Goal: Information Seeking & Learning: Learn about a topic

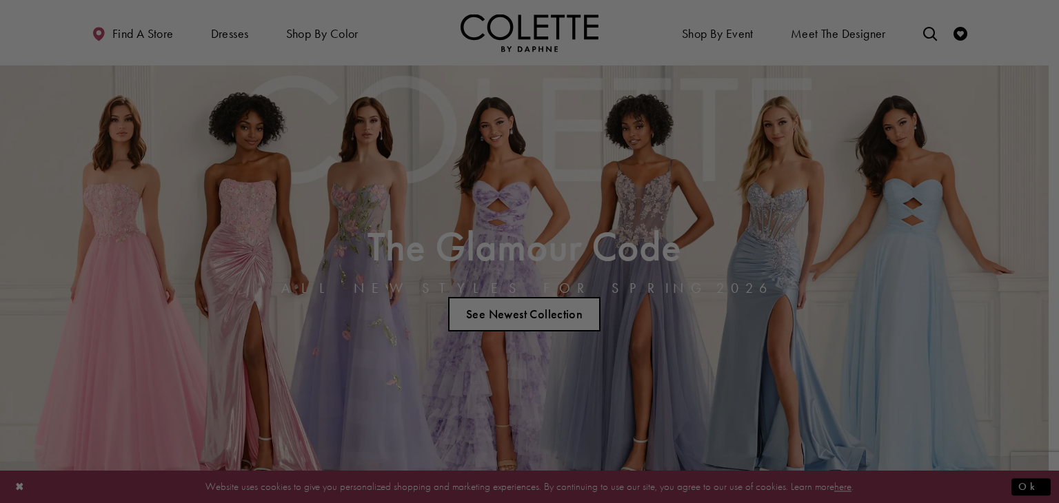
click at [522, 108] on div at bounding box center [534, 254] width 1069 height 508
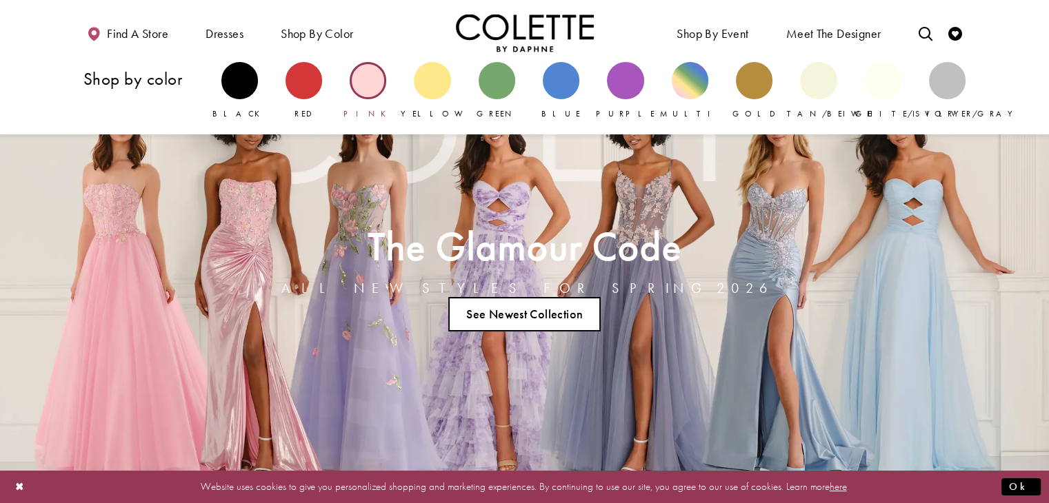
click at [369, 87] on div "Primary block" at bounding box center [368, 80] width 37 height 37
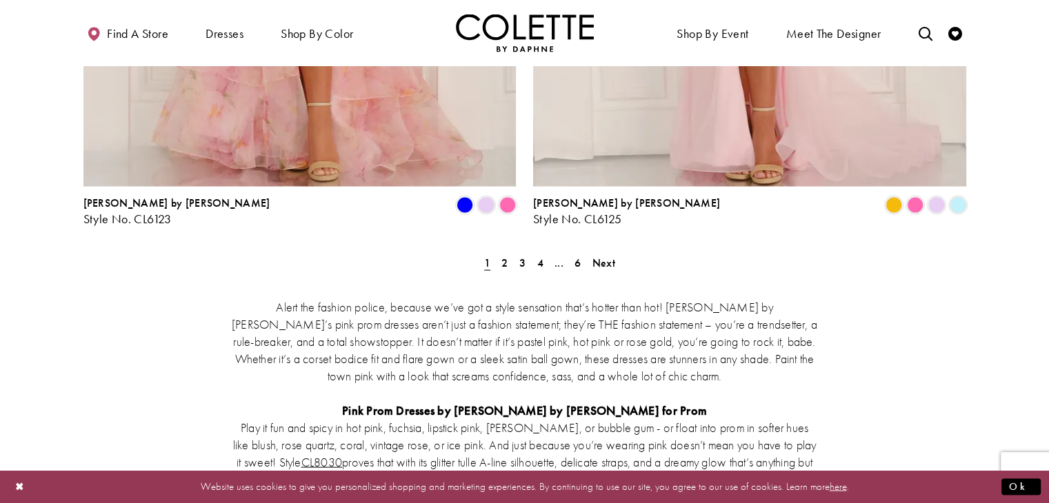
scroll to position [2666, 0]
click at [610, 254] on span "Next" at bounding box center [603, 261] width 23 height 14
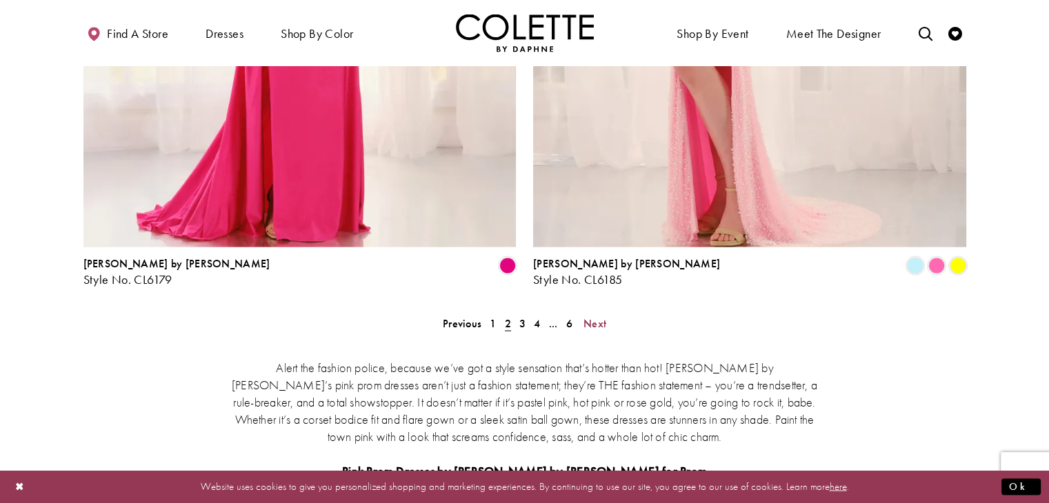
scroll to position [2649, 0]
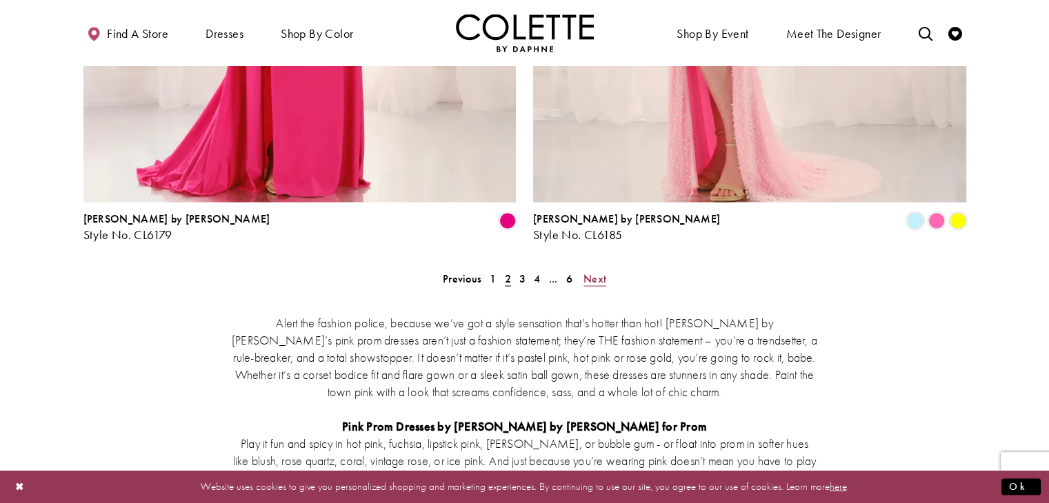
click at [601, 272] on span "Next" at bounding box center [594, 279] width 23 height 14
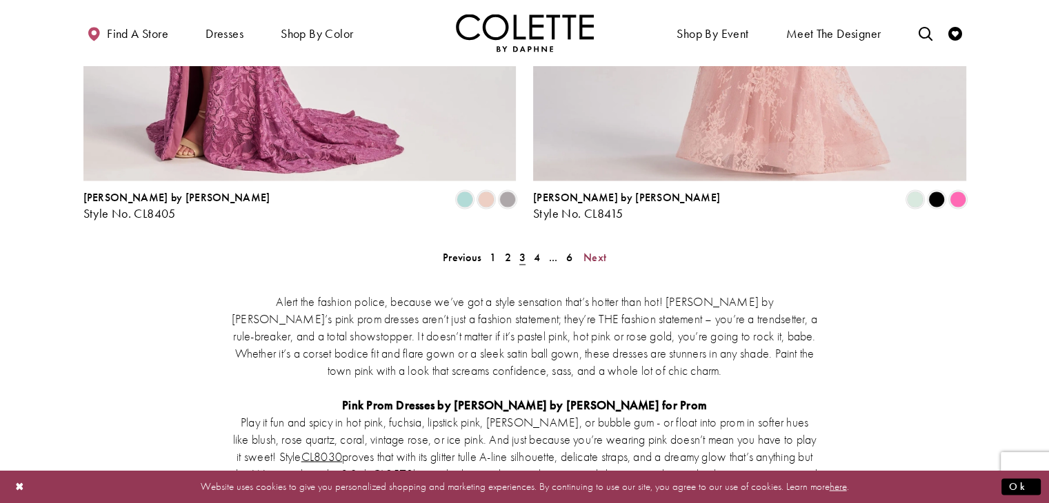
scroll to position [2557, 0]
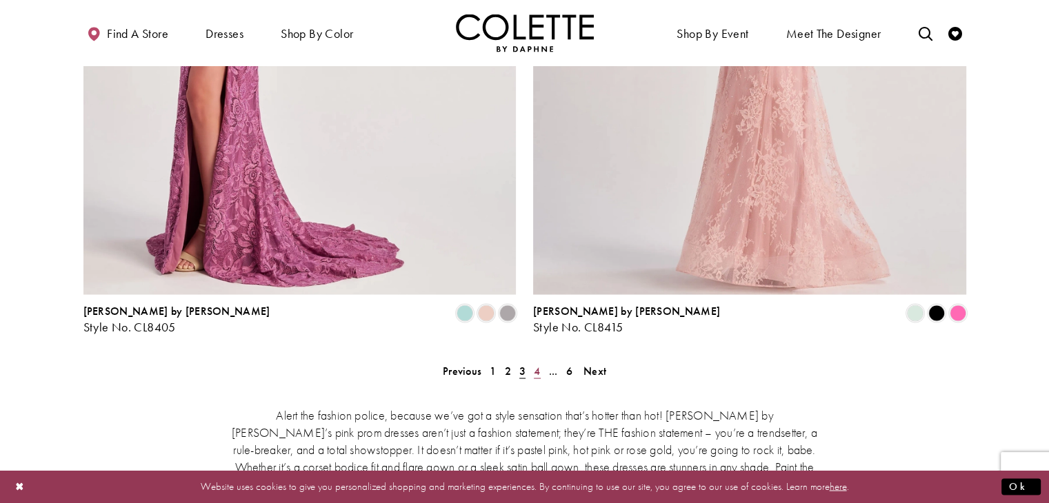
click at [539, 363] on span "4" at bounding box center [537, 370] width 6 height 14
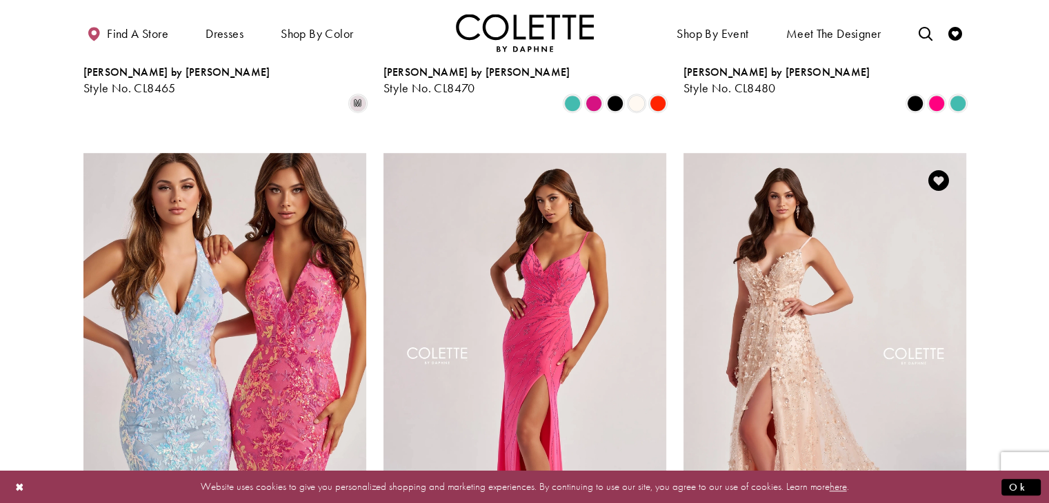
scroll to position [1103, 0]
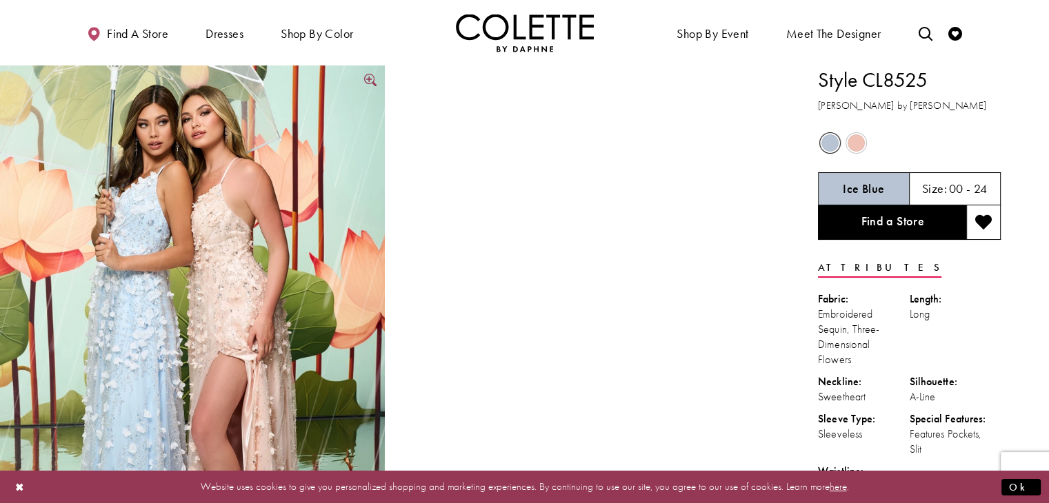
click at [204, 284] on img "Full size Style CL8525 Colette by Daphne #0 default Ice Blue Peachy Pink frontf…" at bounding box center [192, 354] width 385 height 577
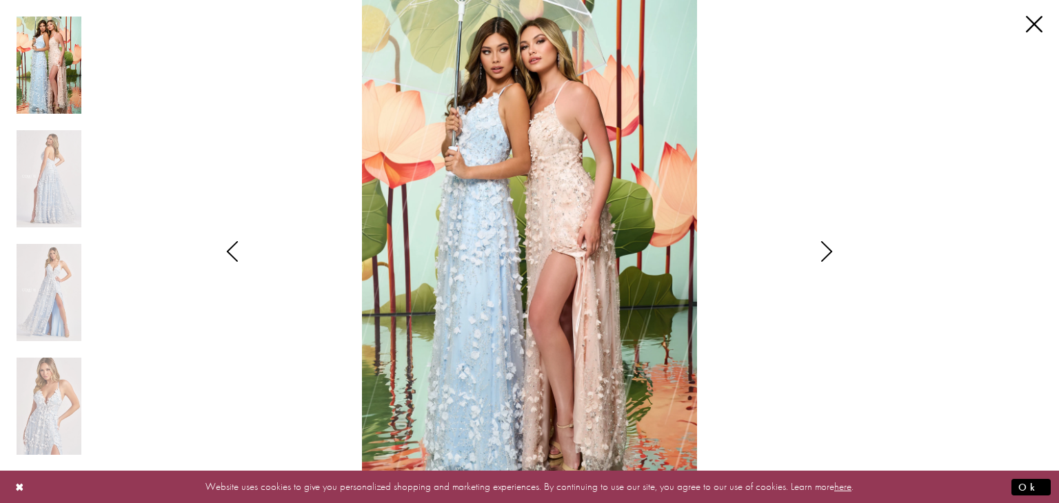
click at [626, 230] on img "Scroll List" at bounding box center [530, 251] width 560 height 503
click at [50, 399] on img "Scroll List" at bounding box center [49, 406] width 65 height 97
click at [51, 77] on img "Scroll List" at bounding box center [49, 65] width 65 height 97
click at [43, 194] on img "Scroll List" at bounding box center [49, 178] width 65 height 97
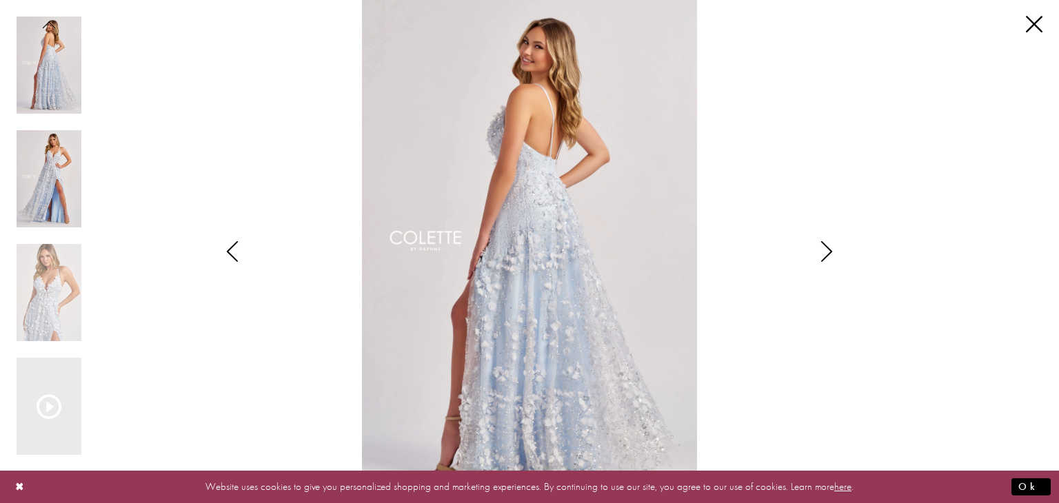
click at [54, 209] on img "Scroll List" at bounding box center [49, 178] width 65 height 97
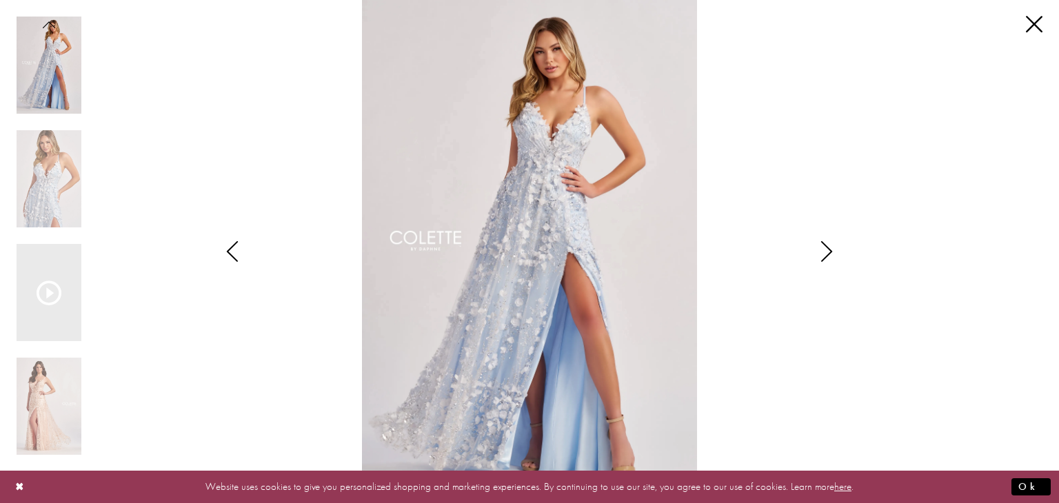
click at [1045, 19] on div "Pause autoplay Previous Slide Next Slide 0 1 2 3 4 5 Pause autoplay 0" at bounding box center [529, 251] width 1059 height 503
click at [1032, 17] on link "Close" at bounding box center [1034, 25] width 17 height 17
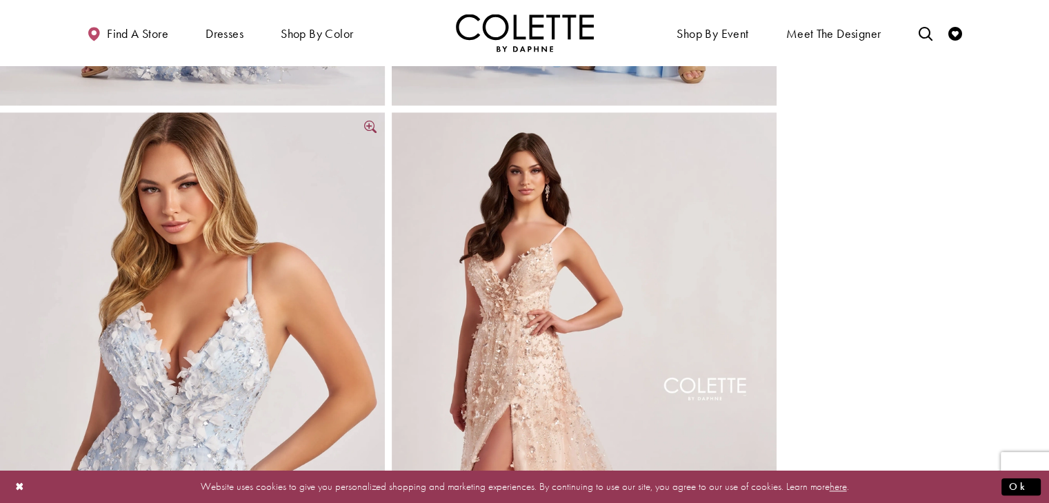
scroll to position [1379, 0]
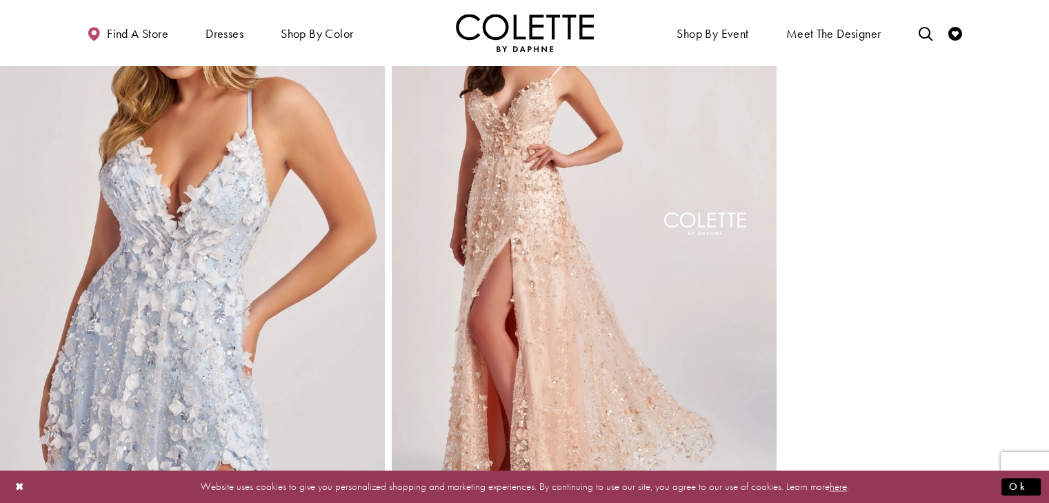
click at [543, 283] on img "Full size Style CL8525 Colette by Daphne #5 Peachy Pink frontface vertical pict…" at bounding box center [584, 235] width 385 height 577
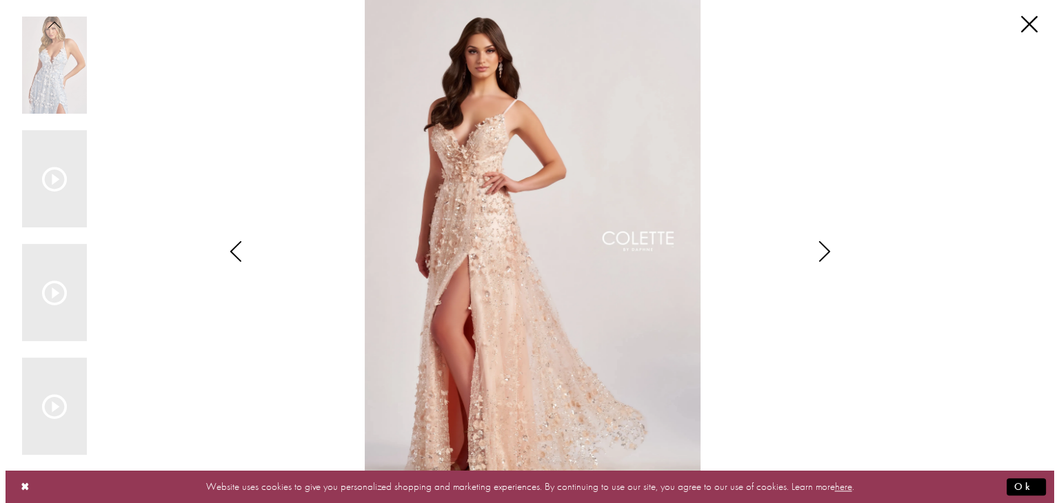
scroll to position [1296, 0]
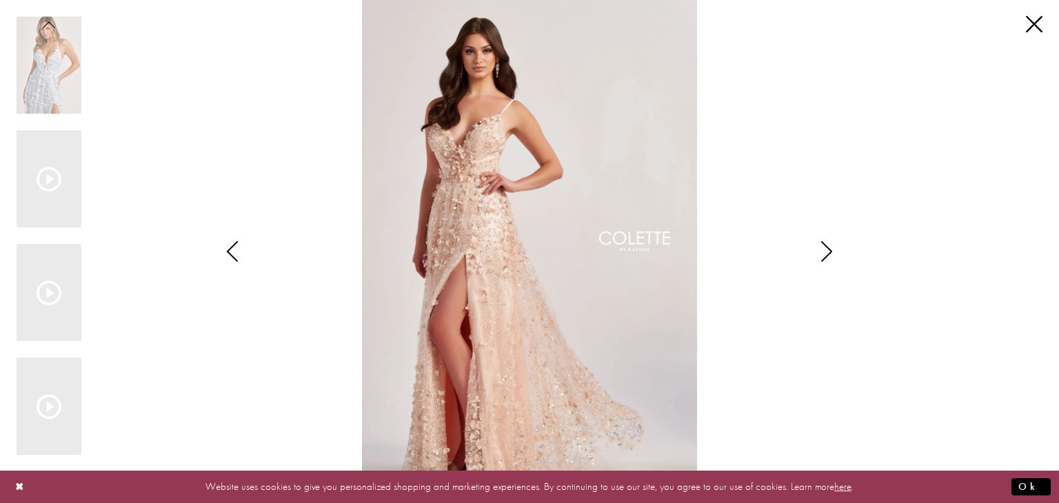
click at [475, 154] on img "Scroll List" at bounding box center [530, 251] width 560 height 503
drag, startPoint x: 1024, startPoint y: 22, endPoint x: 1015, endPoint y: 27, distance: 10.2
click at [1024, 21] on div "Pause autoplay Previous Slide Next Slide 0 1 2 3 4 5 0 1" at bounding box center [530, 251] width 1026 height 503
click at [1045, 28] on div "Pause autoplay Previous Slide Next Slide 0 1 2 3 4 5 0" at bounding box center [529, 251] width 1059 height 503
click at [1037, 20] on link "Close" at bounding box center [1034, 25] width 17 height 17
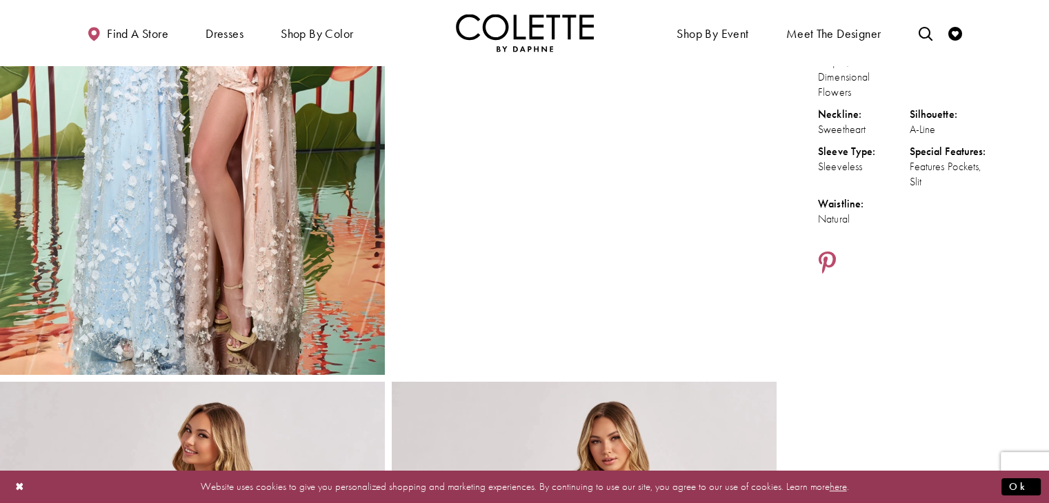
scroll to position [0, 0]
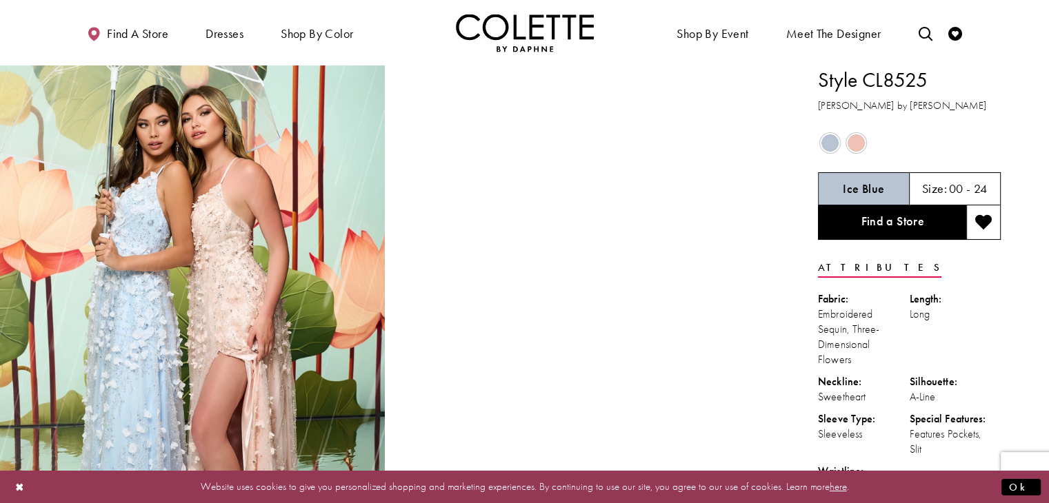
click at [834, 76] on h1 "Style CL8525" at bounding box center [909, 80] width 183 height 29
drag, startPoint x: 834, startPoint y: 76, endPoint x: 945, endPoint y: 75, distance: 111.7
click at [945, 75] on h1 "Style CL8525" at bounding box center [909, 80] width 183 height 29
copy div "Style CL8525"
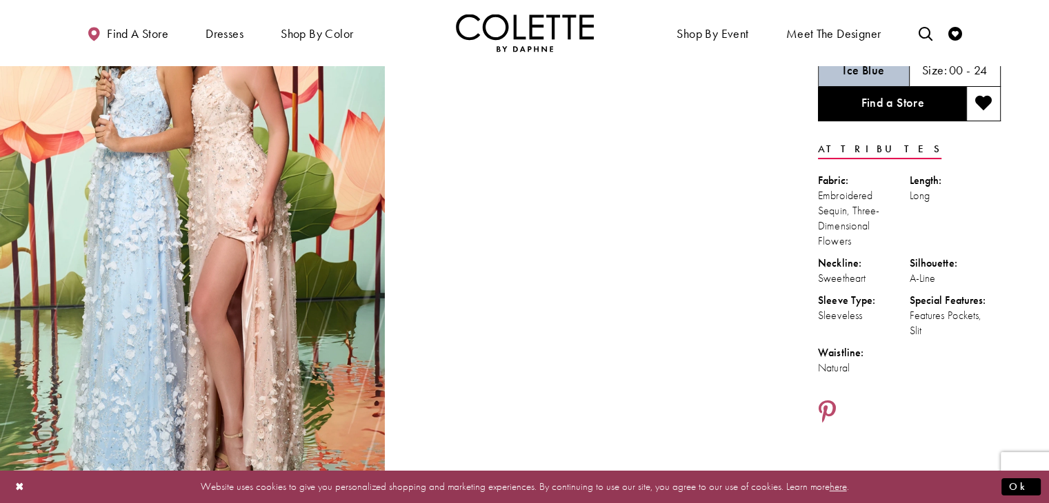
scroll to position [92, 0]
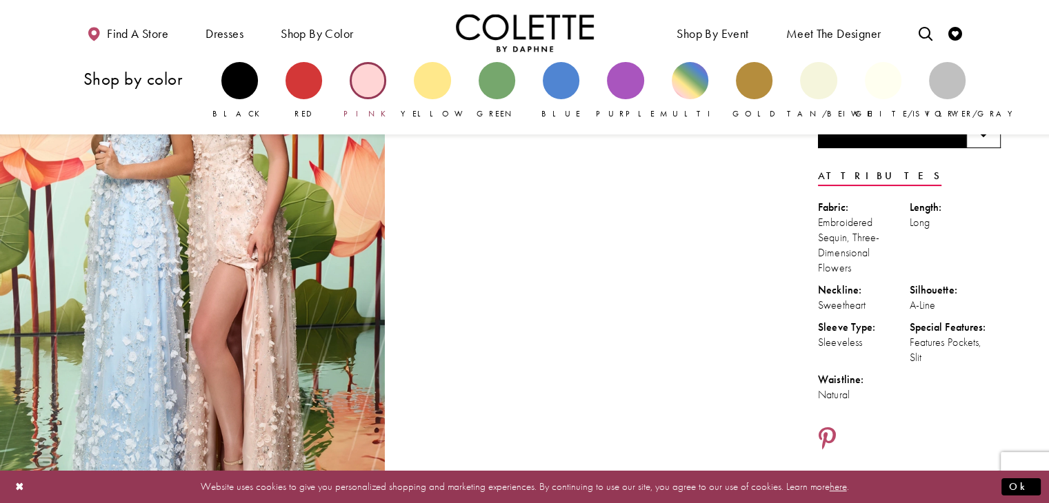
click at [378, 90] on div "Primary block" at bounding box center [368, 80] width 37 height 37
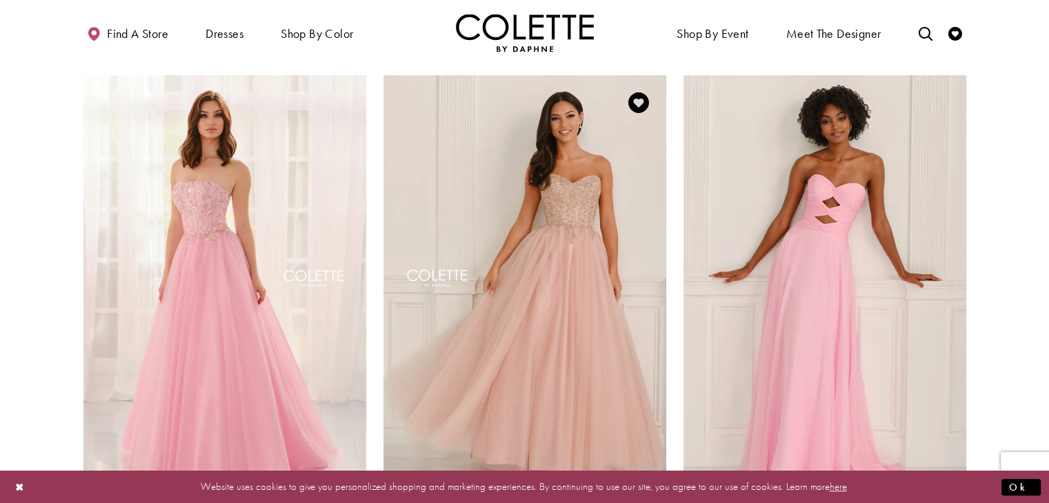
scroll to position [1103, 0]
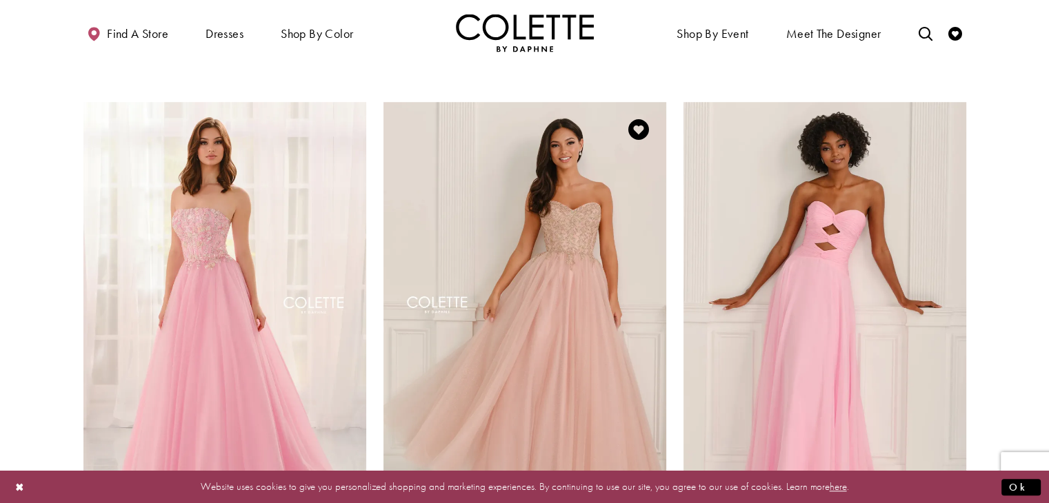
click at [548, 268] on img "Visit Colette by Daphne Style No. CL6111 Page" at bounding box center [524, 307] width 283 height 411
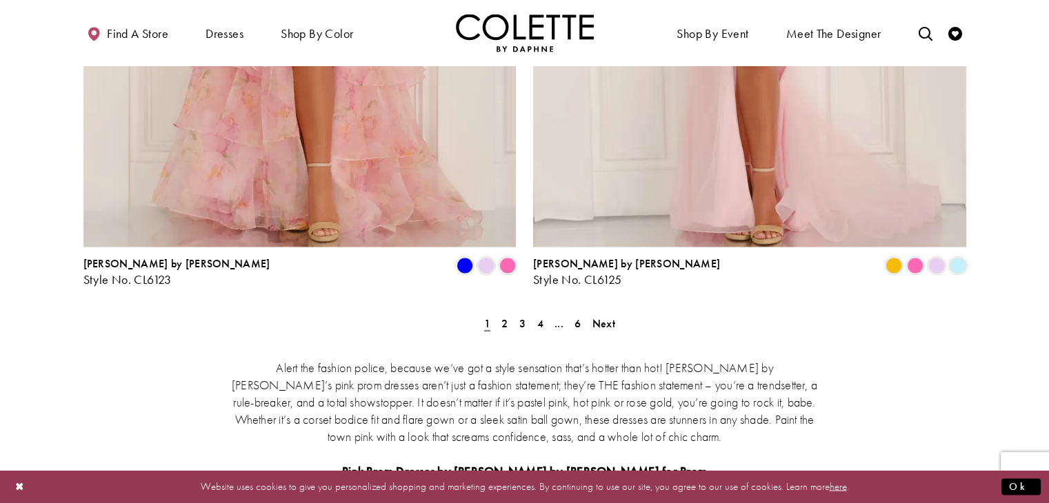
scroll to position [2574, 0]
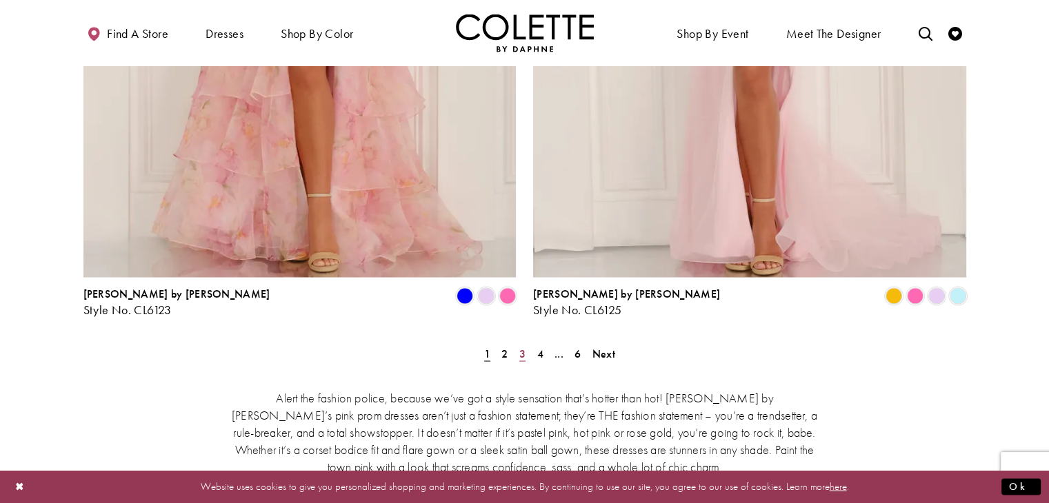
click at [515, 343] on link "3" at bounding box center [522, 353] width 14 height 20
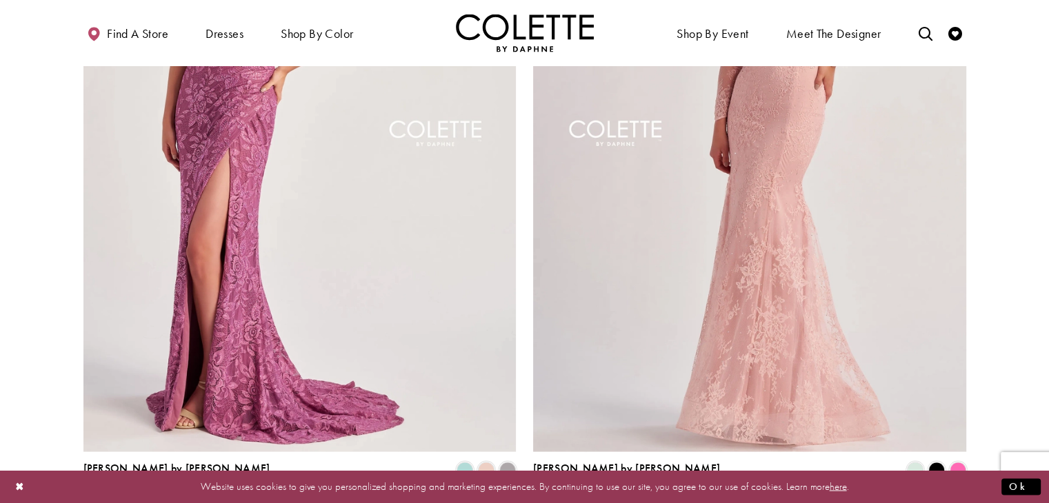
scroll to position [2648, 0]
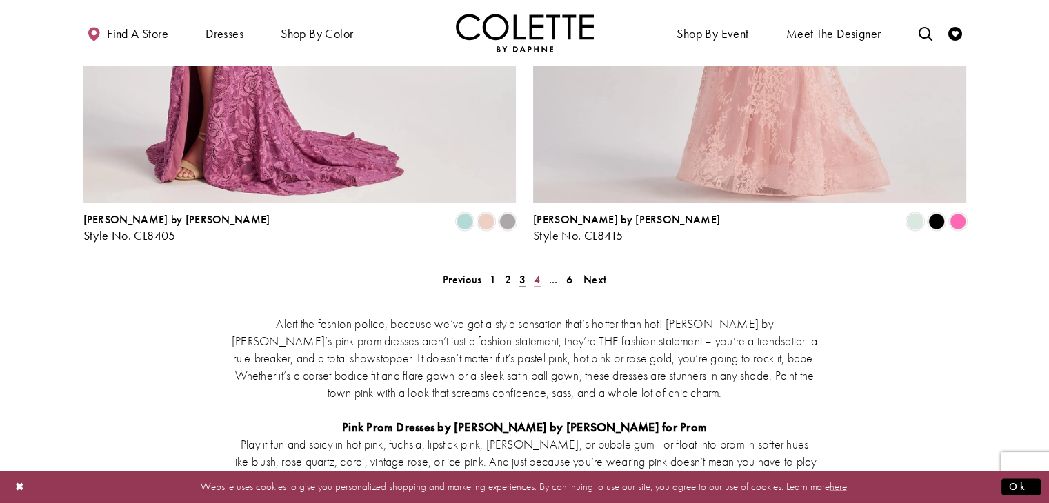
click at [506, 272] on span "2" at bounding box center [508, 279] width 6 height 14
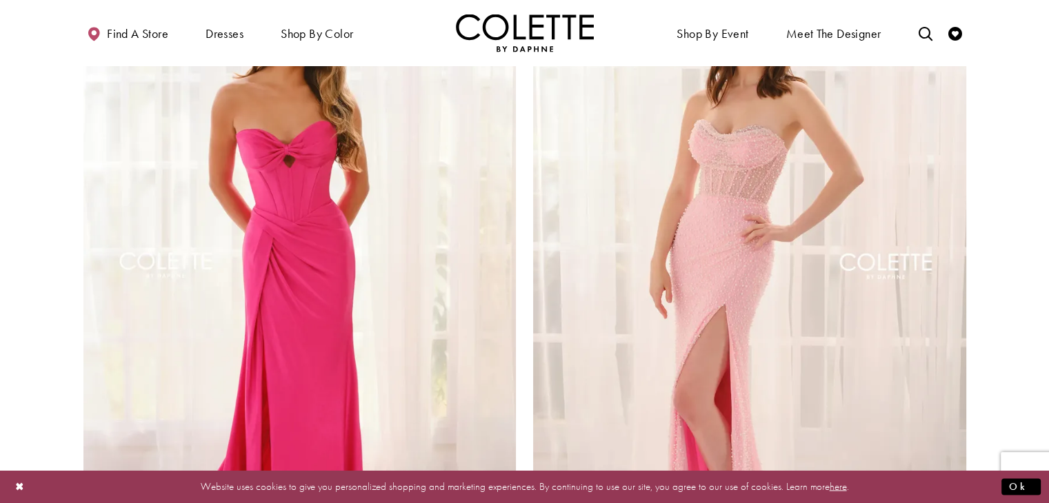
scroll to position [2482, 0]
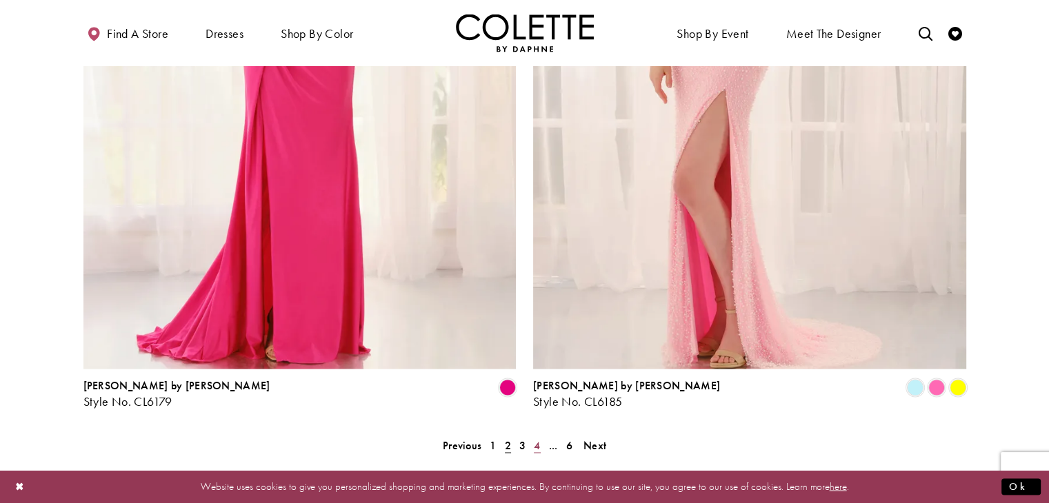
click at [535, 438] on span "4" at bounding box center [537, 445] width 6 height 14
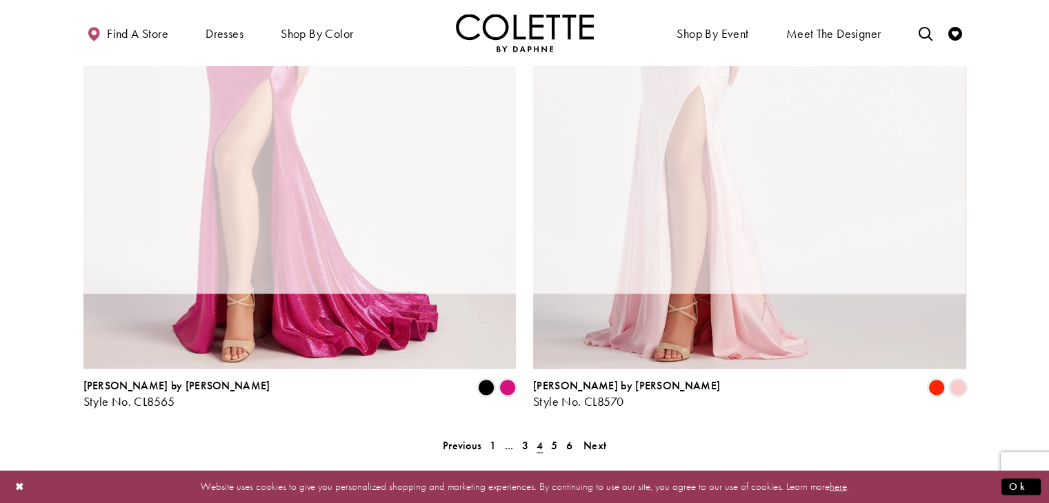
scroll to position [74, 0]
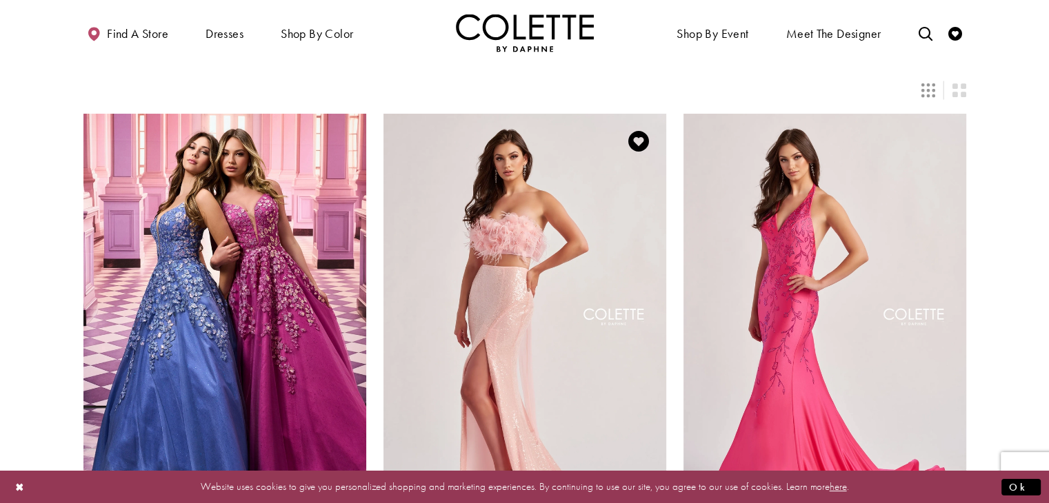
click at [474, 214] on img "Visit Colette by Daphne Style No. CL8450 Page" at bounding box center [524, 319] width 283 height 411
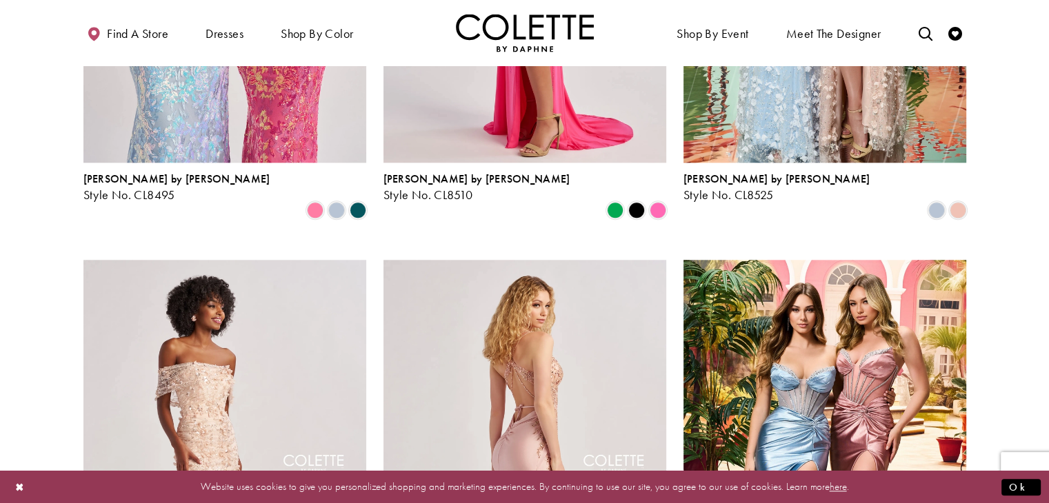
scroll to position [1729, 0]
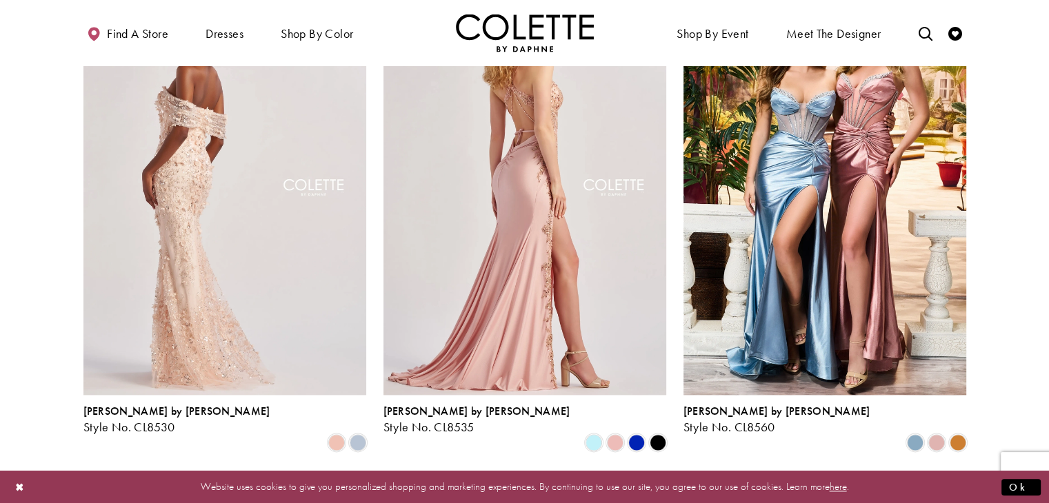
click at [257, 196] on img "Visit Colette by Daphne Style No. CL8530 Page" at bounding box center [224, 189] width 283 height 411
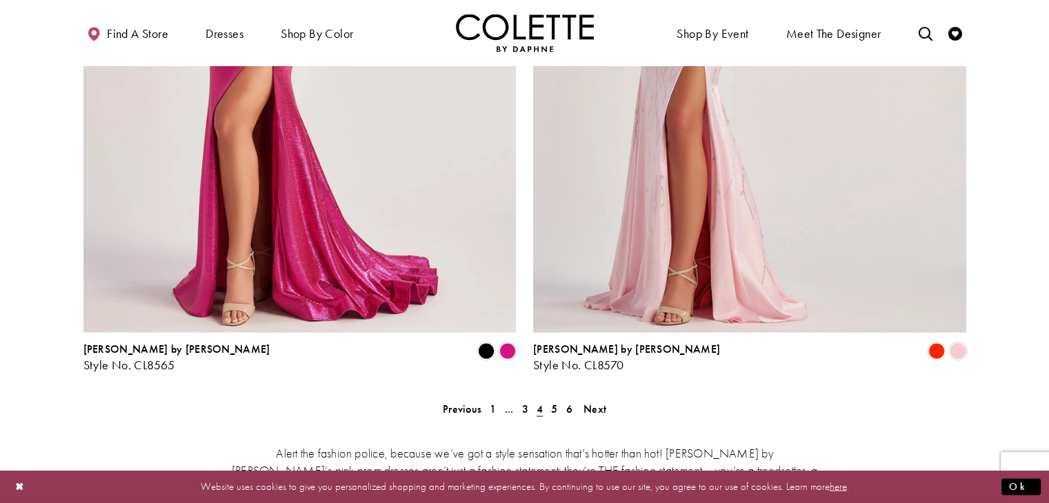
scroll to position [2649, 0]
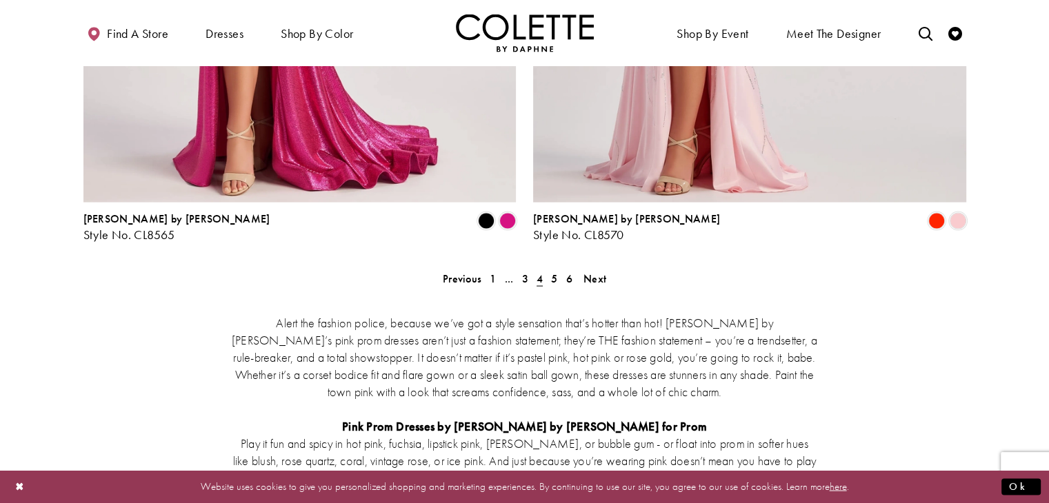
click at [552, 272] on span "5" at bounding box center [554, 279] width 6 height 14
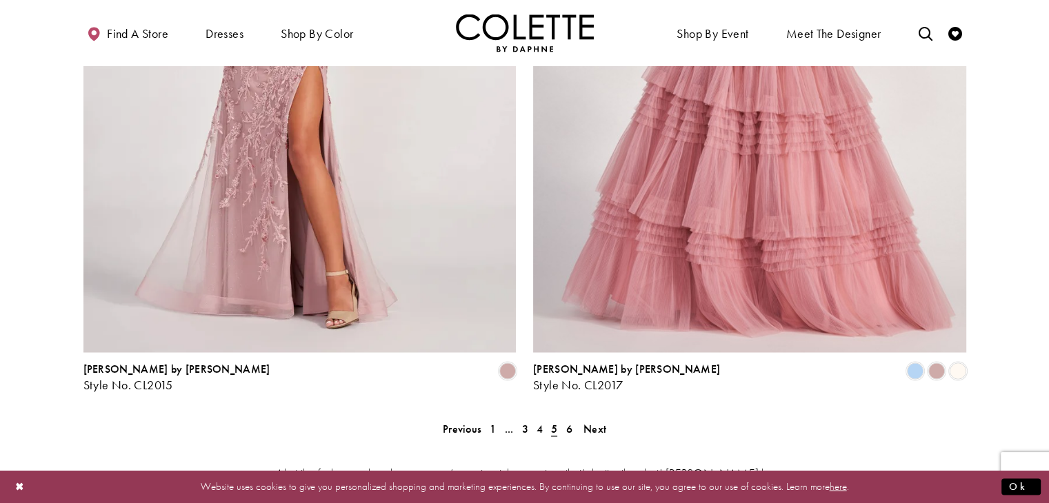
scroll to position [2648, 0]
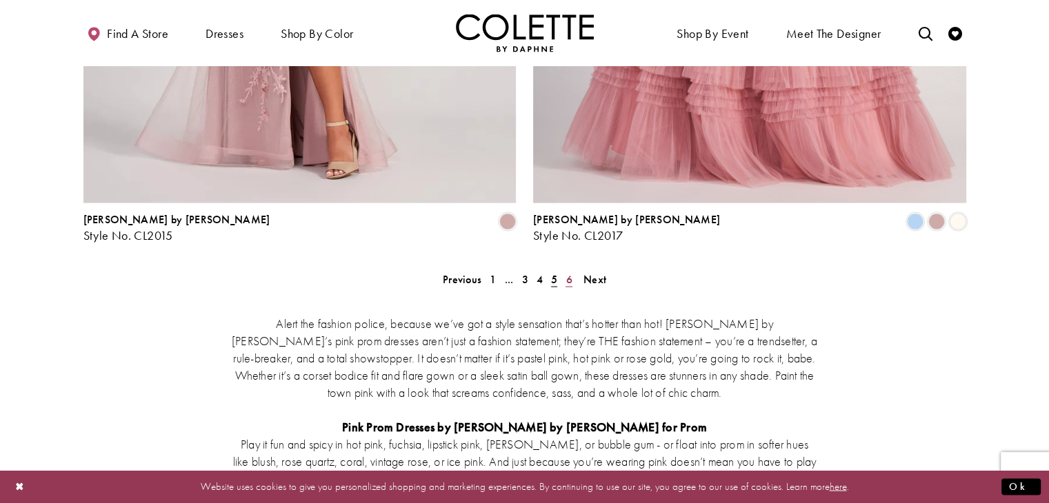
click at [565, 272] on span "6" at bounding box center [568, 279] width 6 height 14
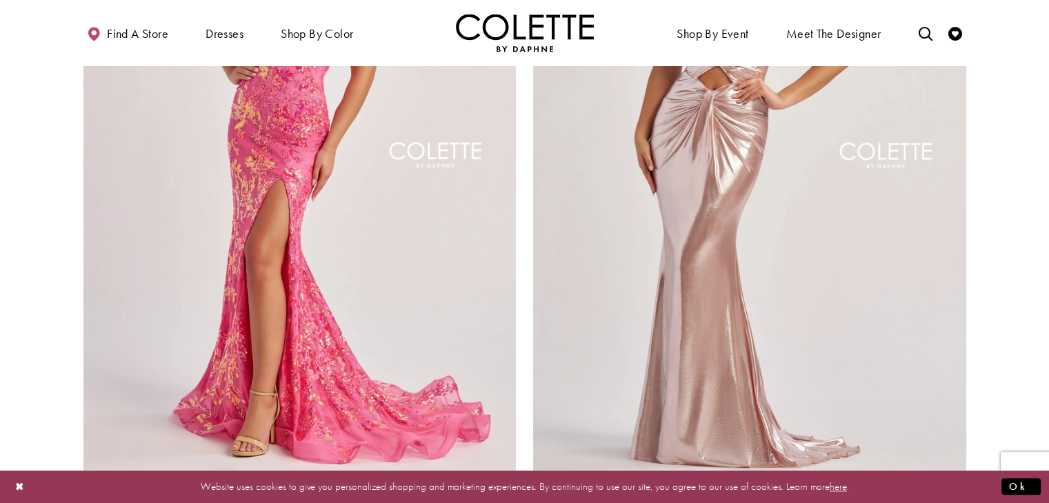
scroll to position [1178, 0]
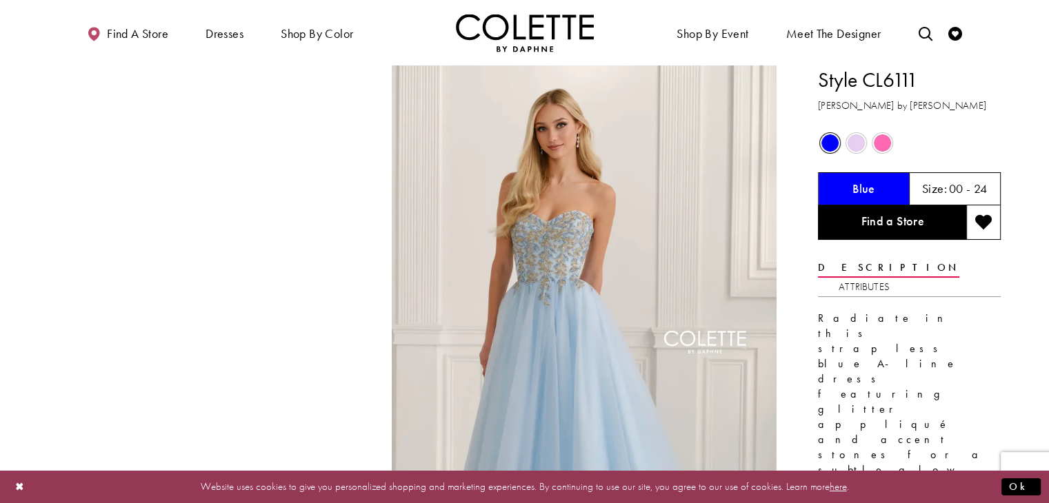
drag, startPoint x: 281, startPoint y: 221, endPoint x: 317, endPoint y: 219, distance: 36.0
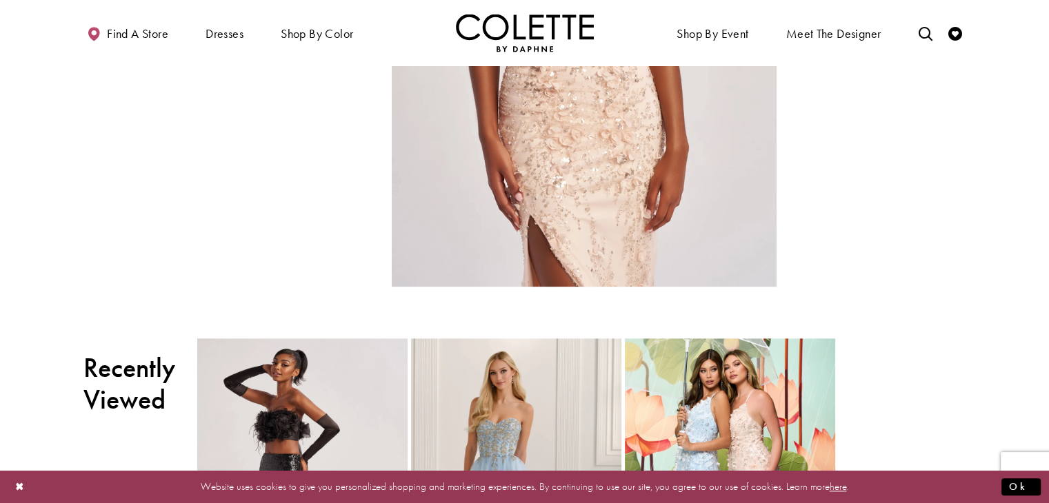
scroll to position [1563, 0]
